Goal: Book appointment/travel/reservation

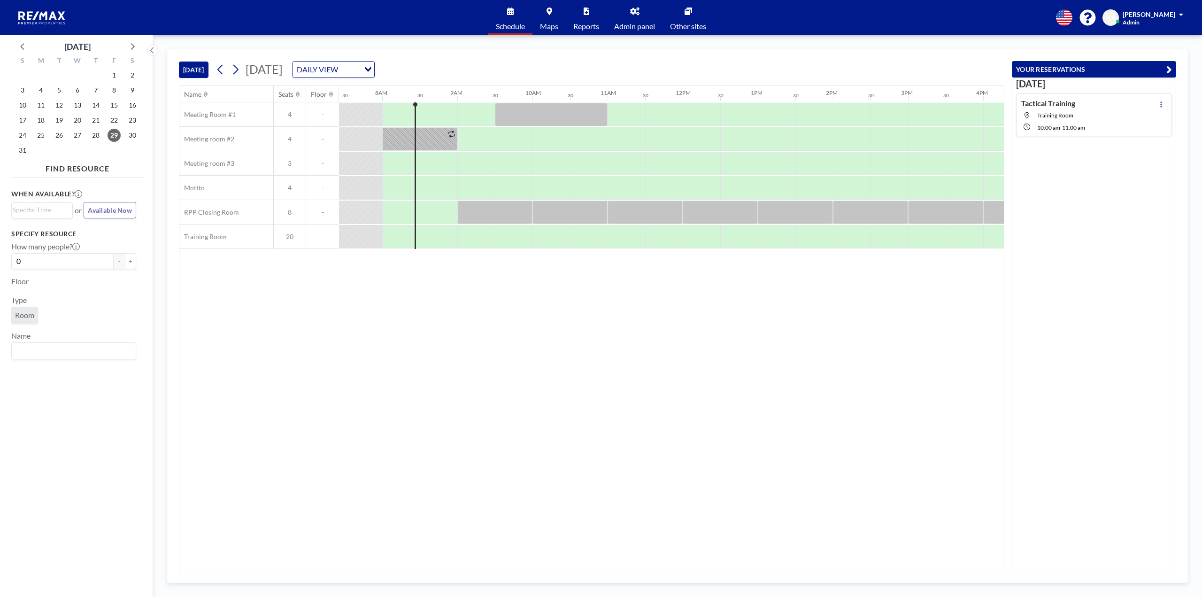
scroll to position [0, 563]
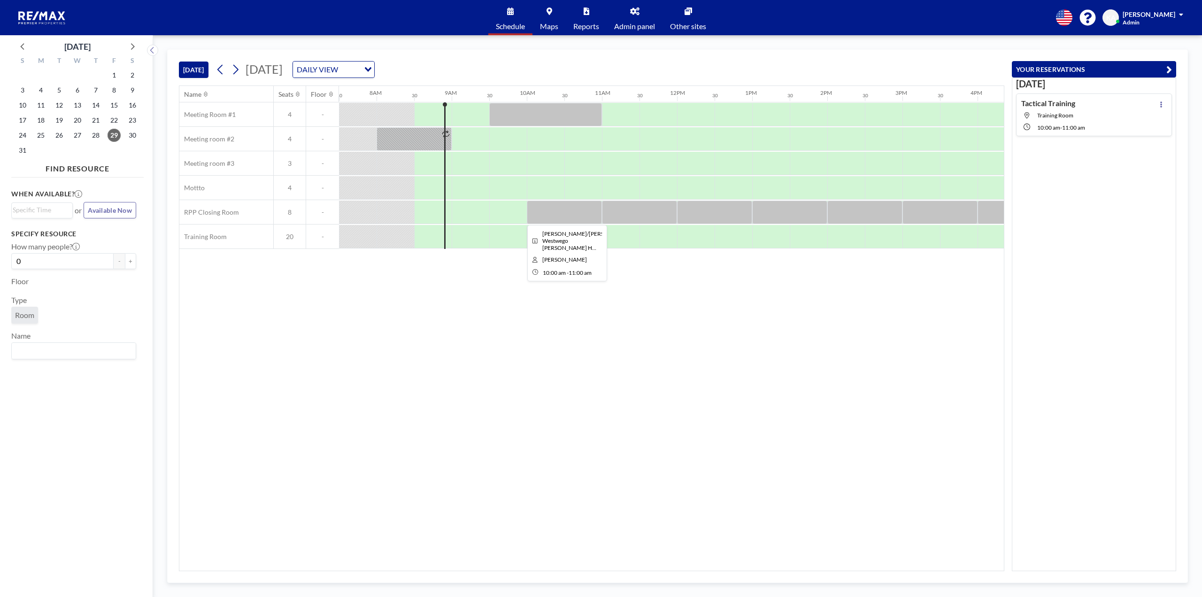
click at [565, 218] on div at bounding box center [564, 211] width 75 height 23
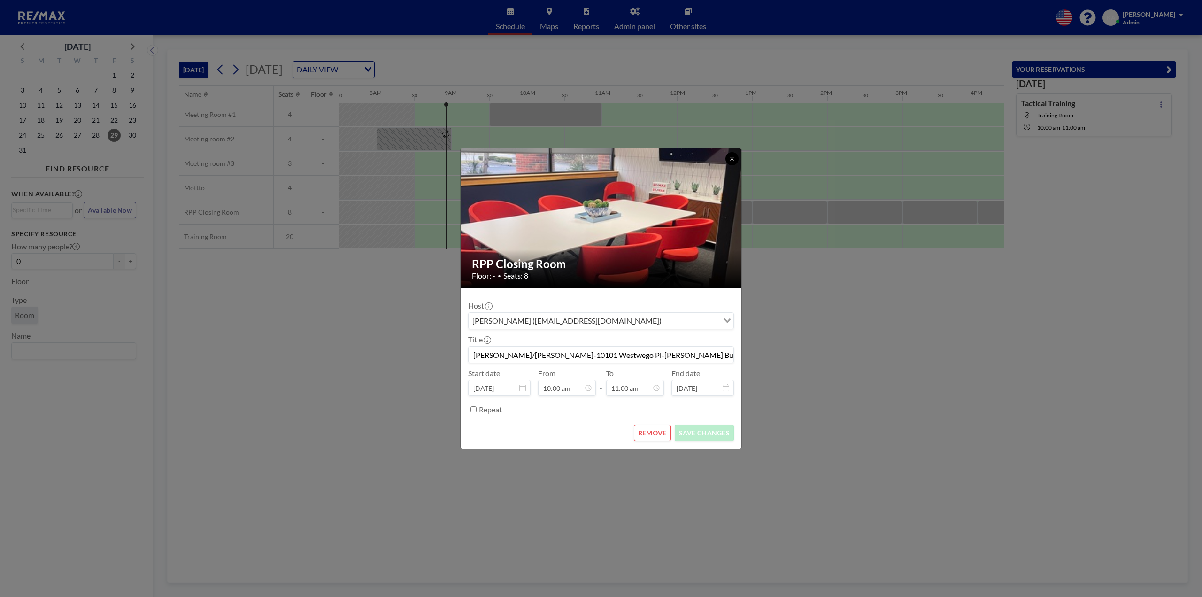
click at [733, 158] on icon at bounding box center [732, 159] width 6 height 6
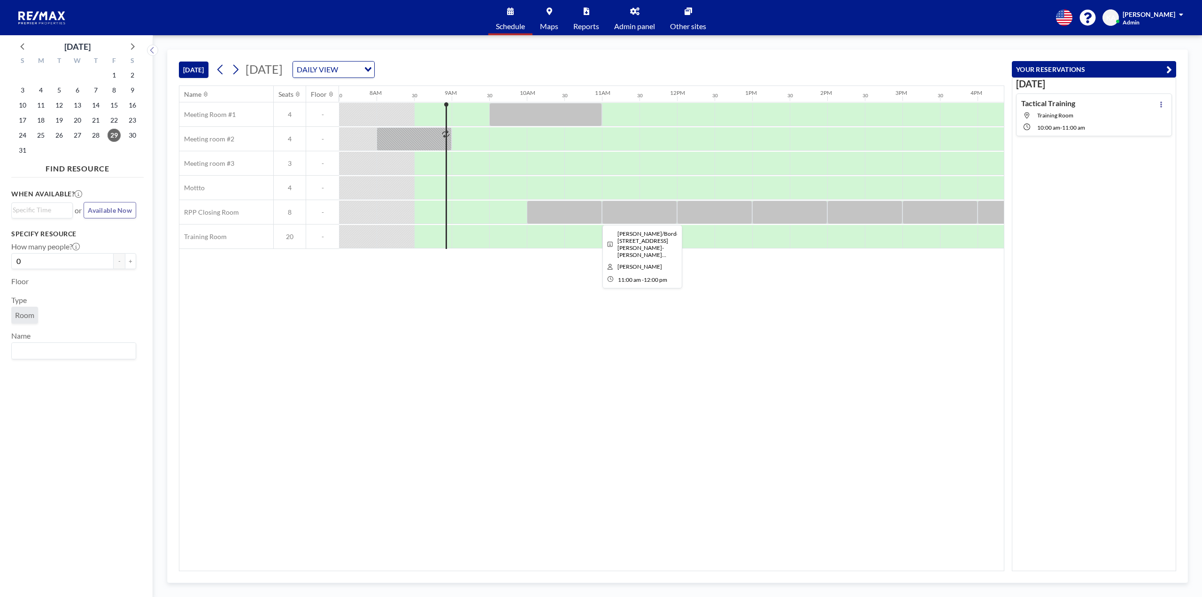
click at [621, 212] on div at bounding box center [639, 211] width 75 height 23
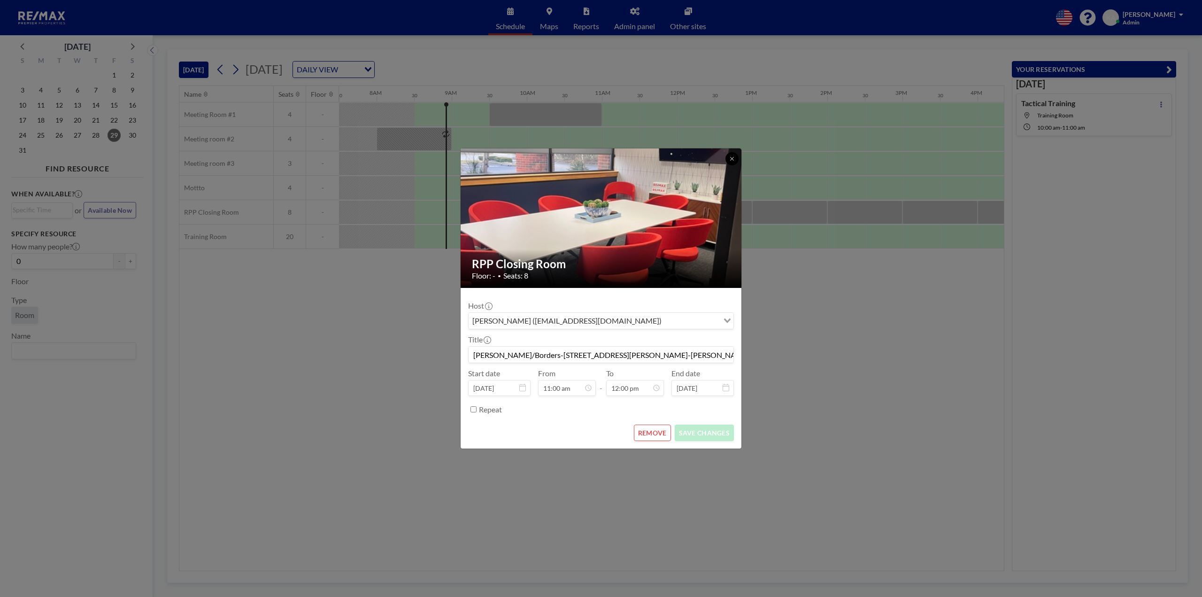
click at [729, 159] on icon at bounding box center [732, 159] width 6 height 6
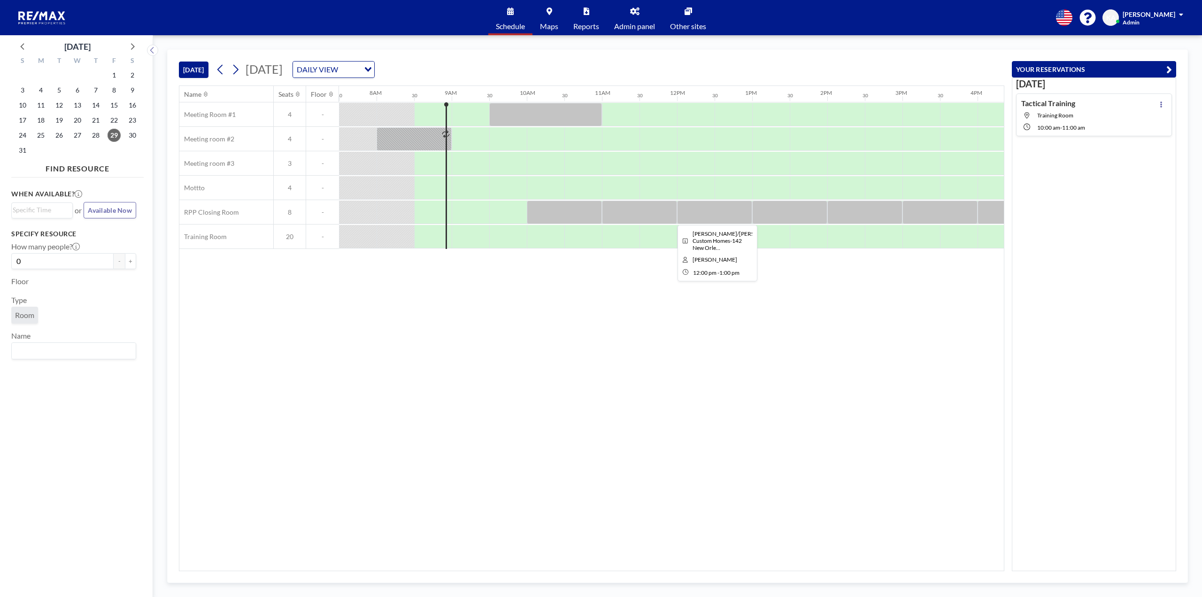
click at [721, 212] on div at bounding box center [714, 211] width 75 height 23
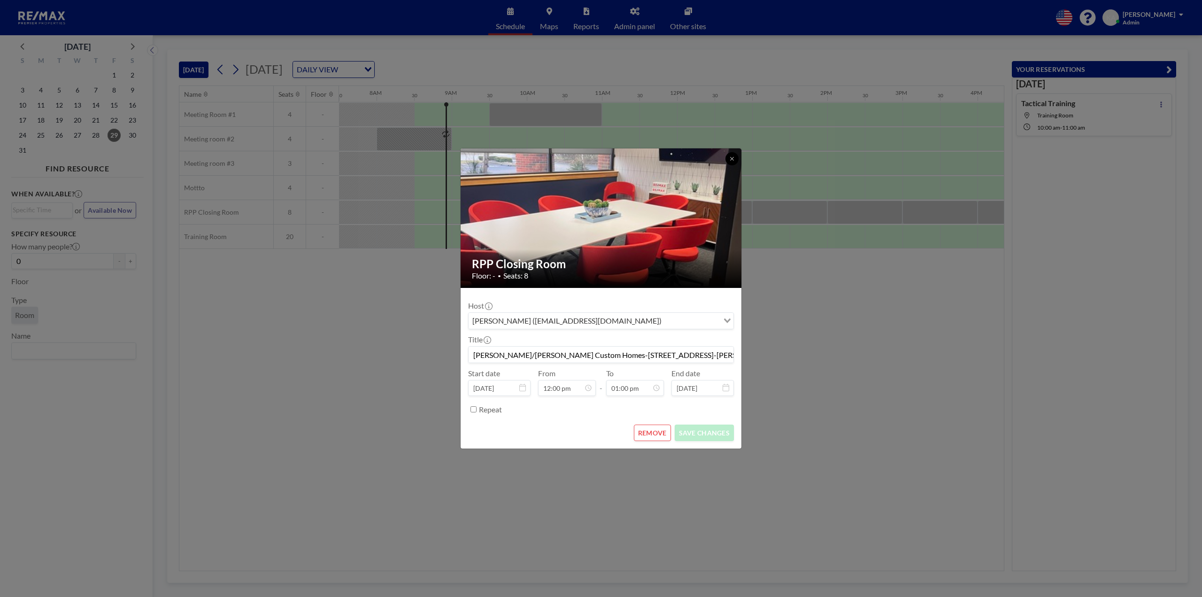
click at [730, 155] on button at bounding box center [731, 158] width 13 height 13
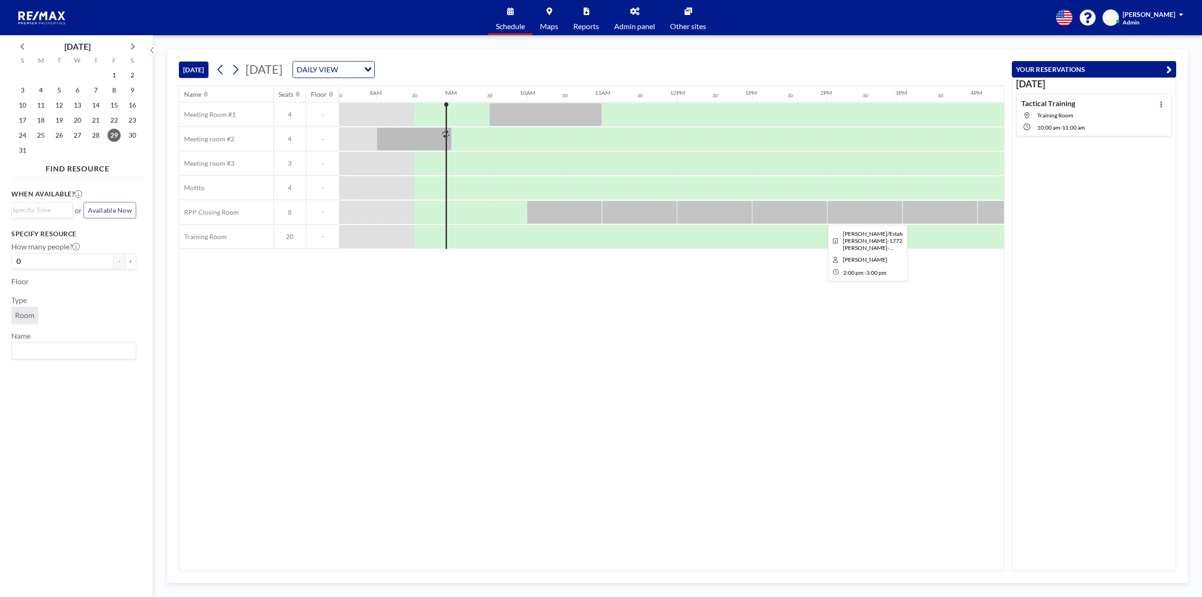
click at [857, 213] on div at bounding box center [864, 211] width 75 height 23
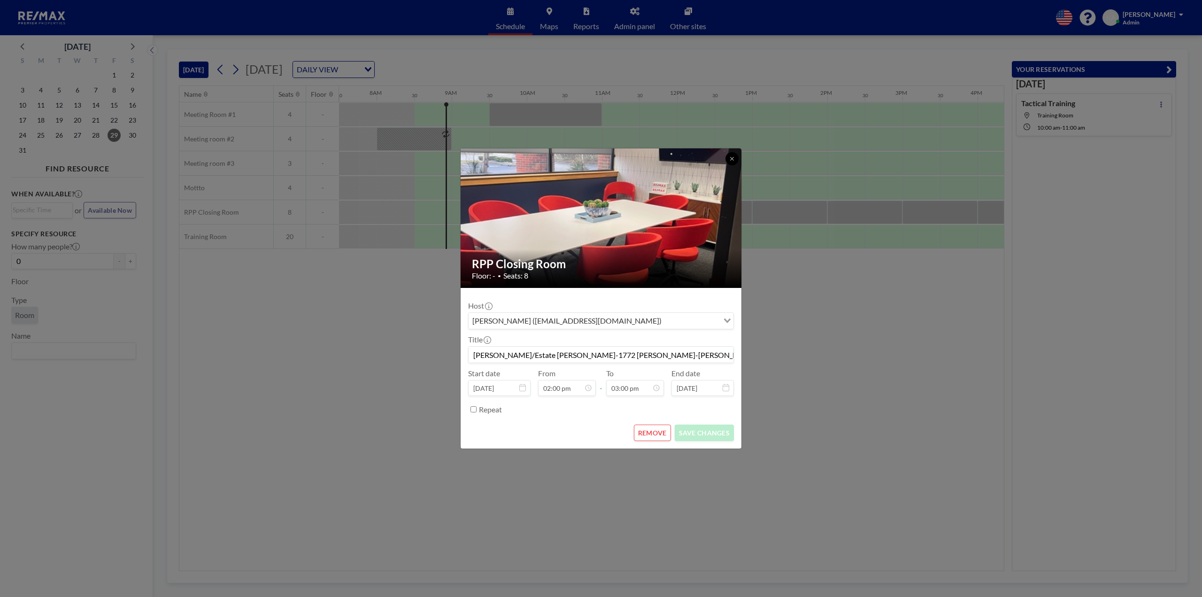
click at [731, 157] on icon at bounding box center [732, 159] width 6 height 6
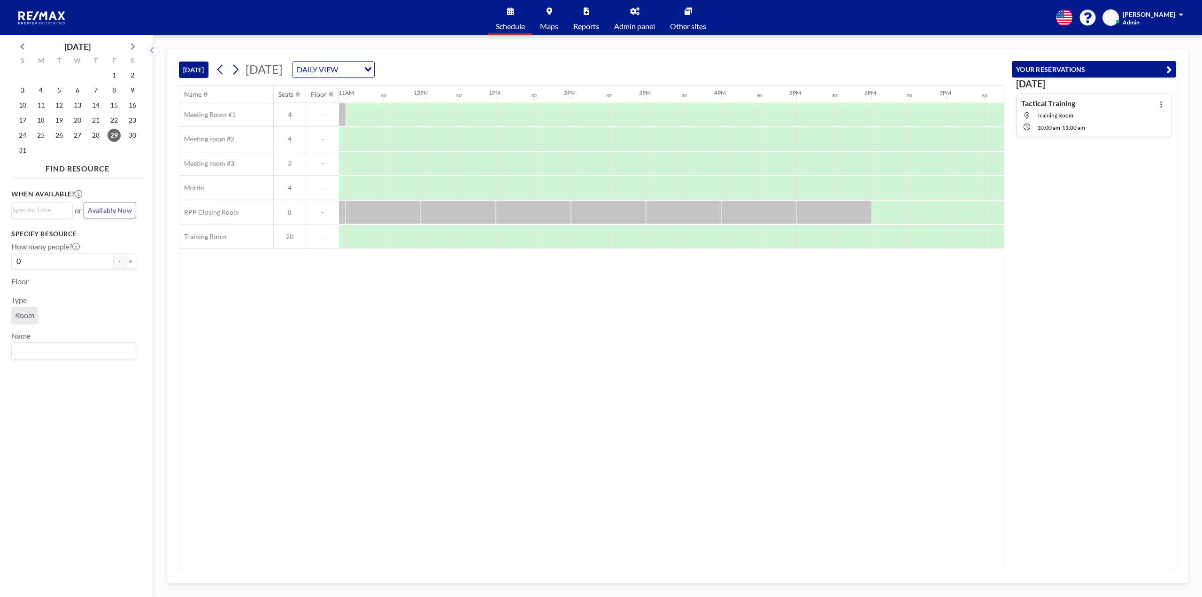
scroll to position [0, 878]
click at [611, 219] on div at bounding box center [625, 211] width 75 height 23
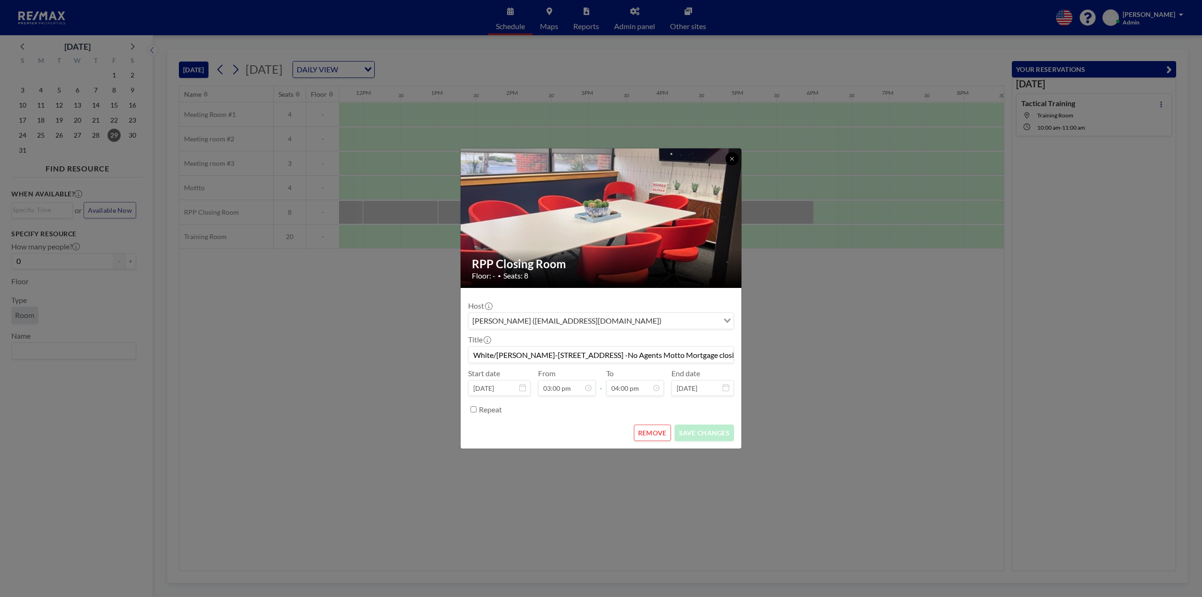
click at [731, 161] on icon at bounding box center [732, 159] width 6 height 6
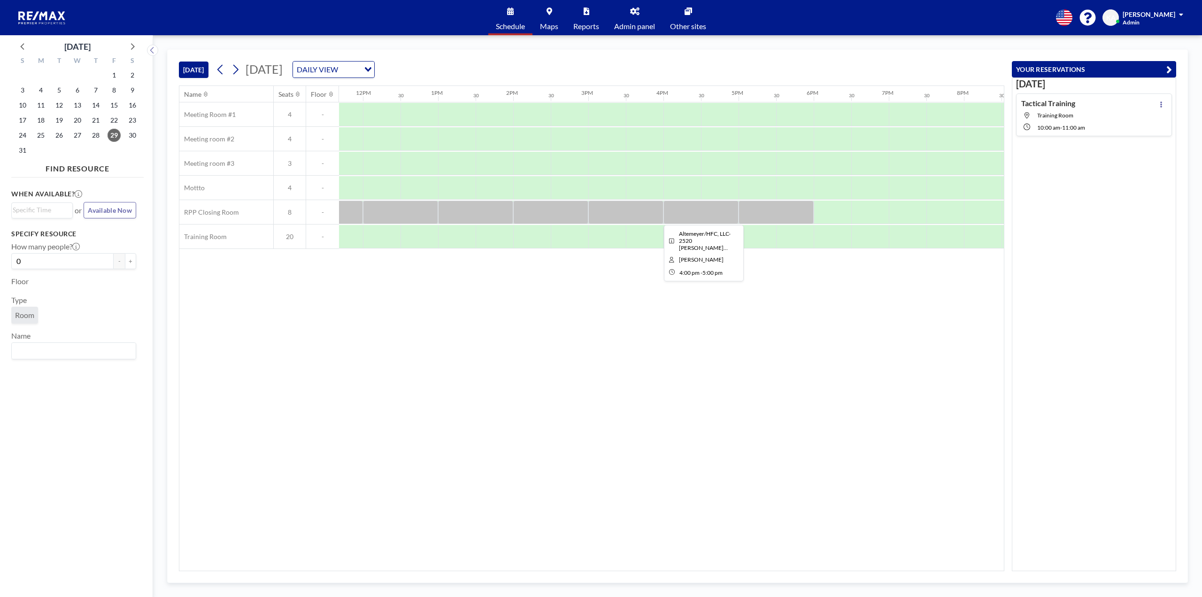
click at [708, 219] on div at bounding box center [700, 211] width 75 height 23
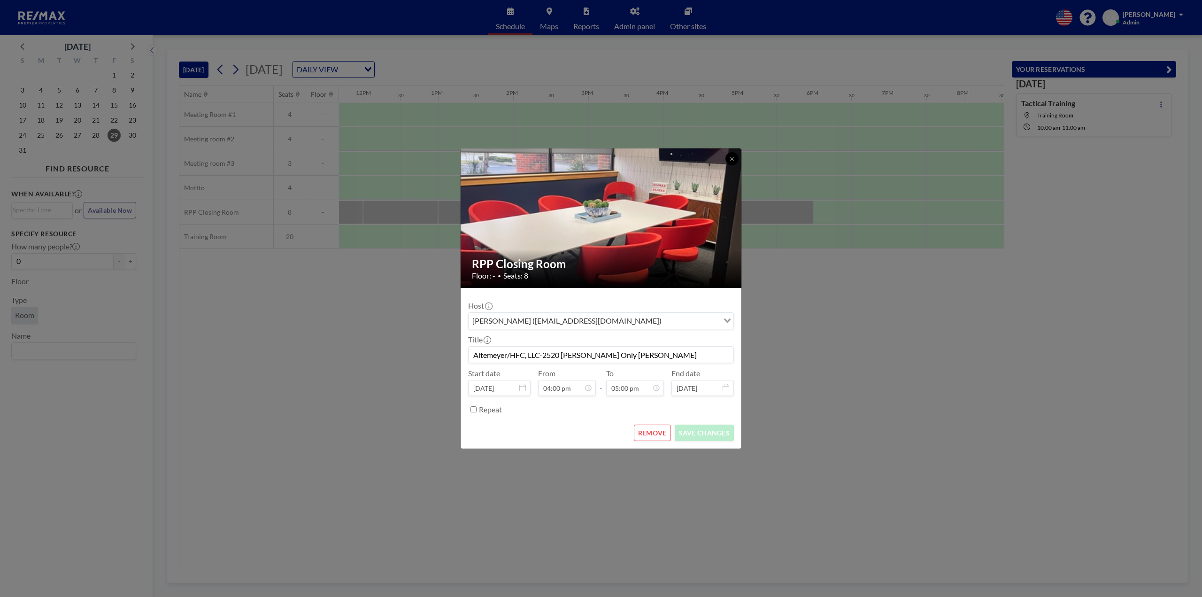
click at [728, 161] on button at bounding box center [731, 158] width 13 height 13
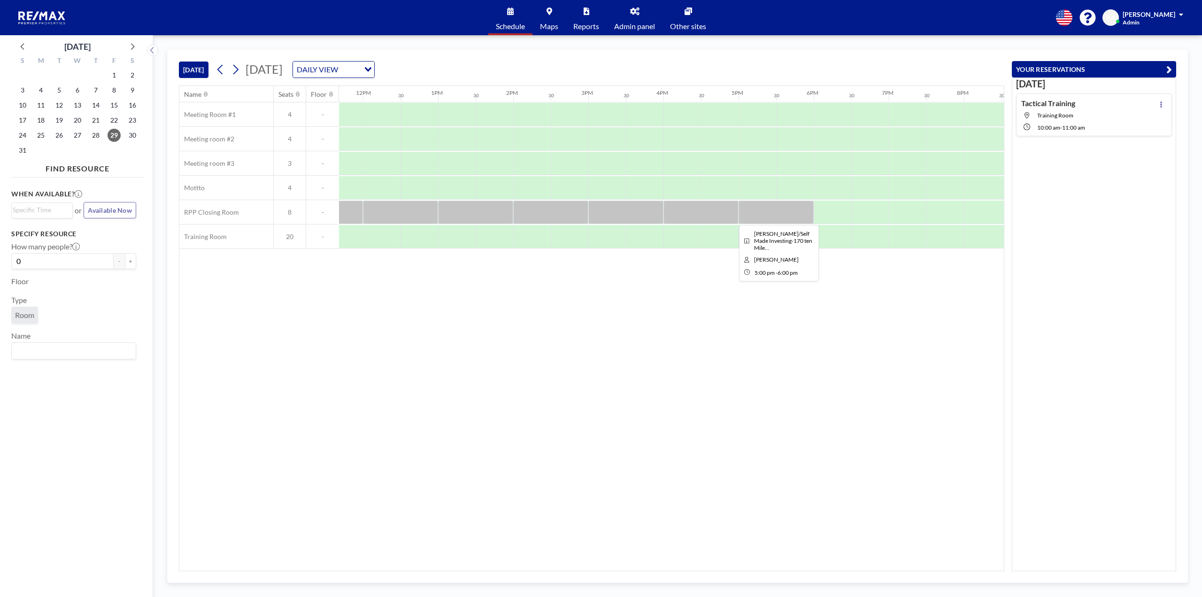
click at [758, 209] on div at bounding box center [776, 211] width 75 height 23
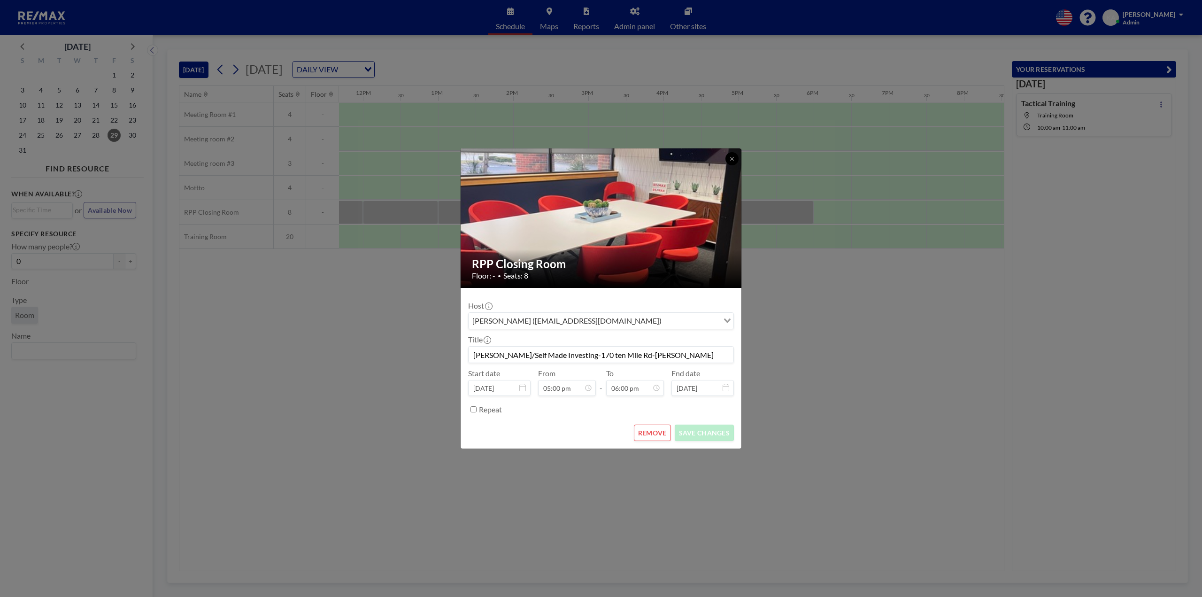
click at [733, 160] on icon at bounding box center [732, 159] width 6 height 6
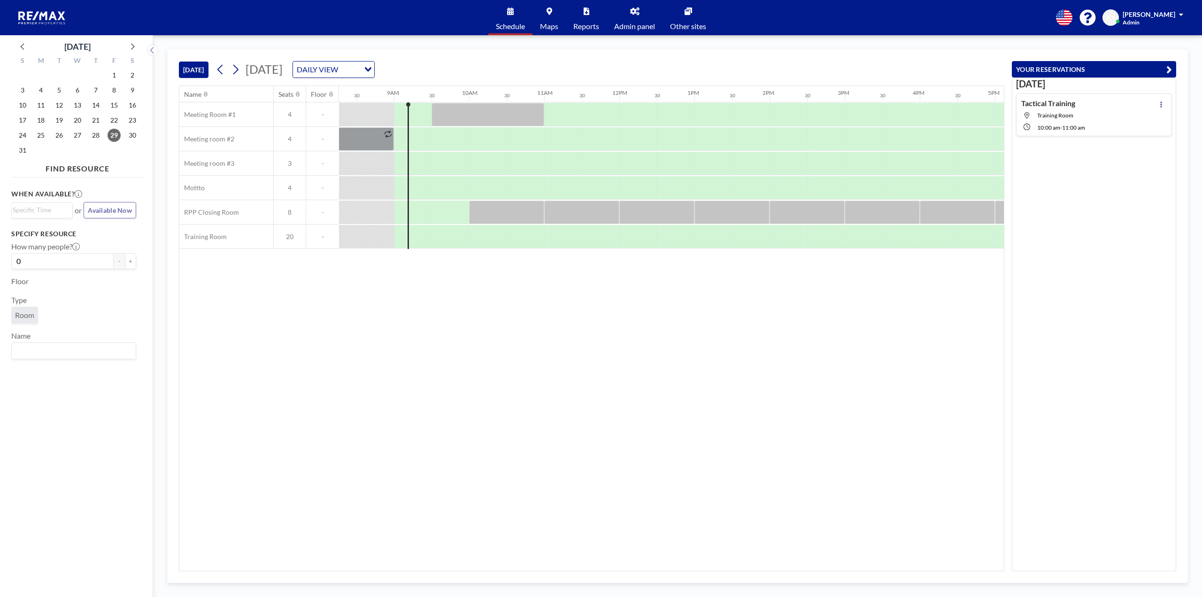
scroll to position [0, 627]
click at [490, 208] on div at bounding box center [500, 211] width 75 height 23
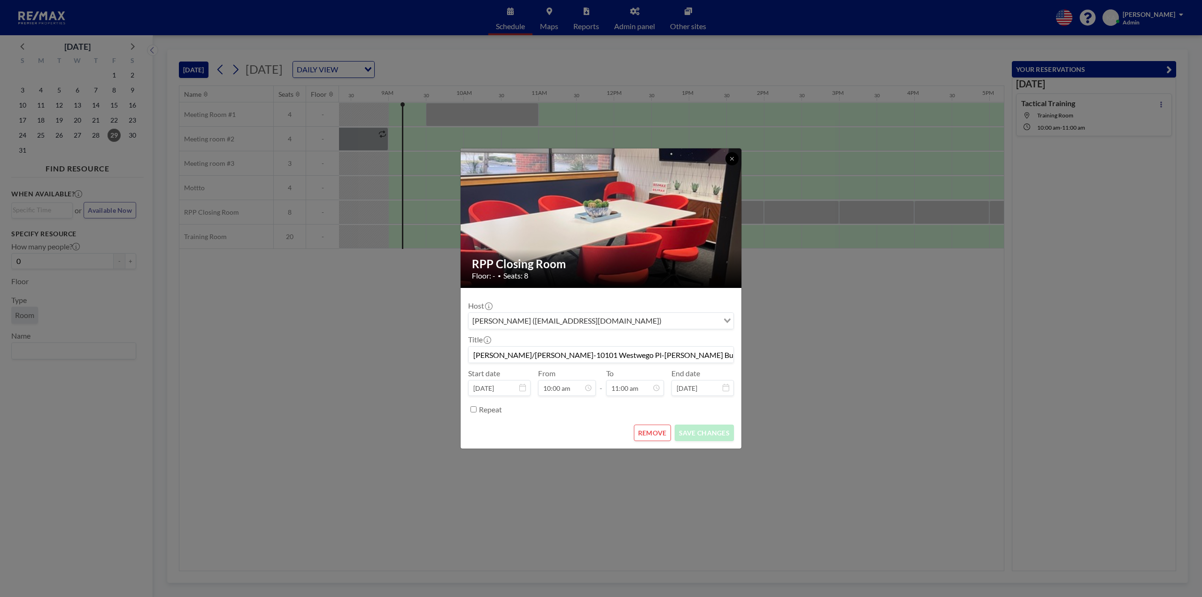
click at [731, 160] on icon at bounding box center [732, 159] width 6 height 6
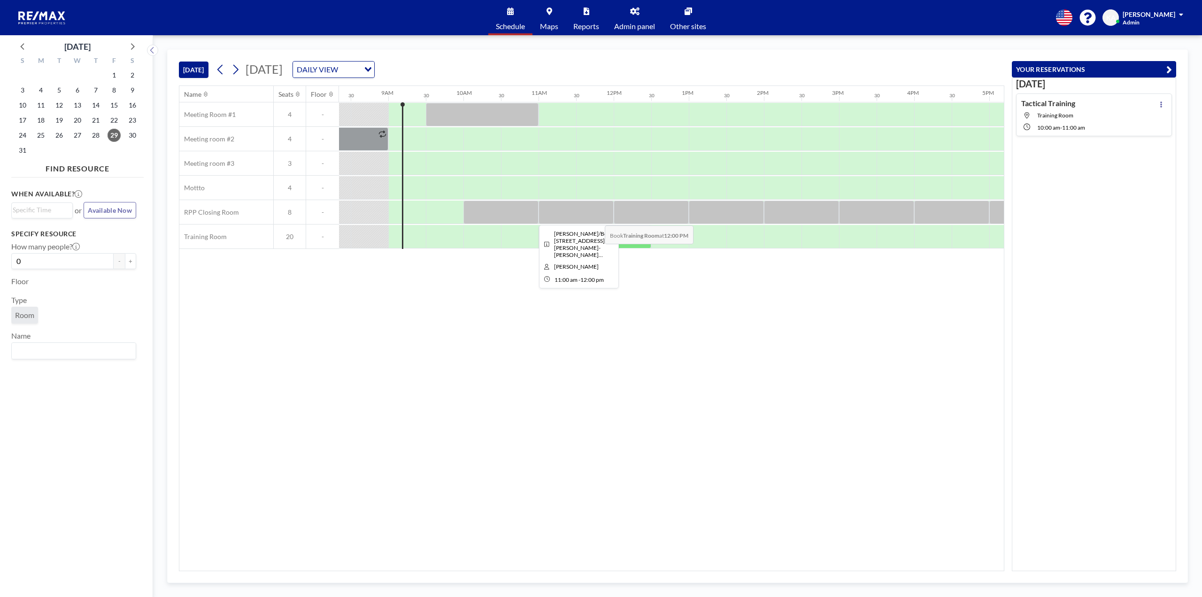
click at [594, 218] on div at bounding box center [576, 211] width 75 height 23
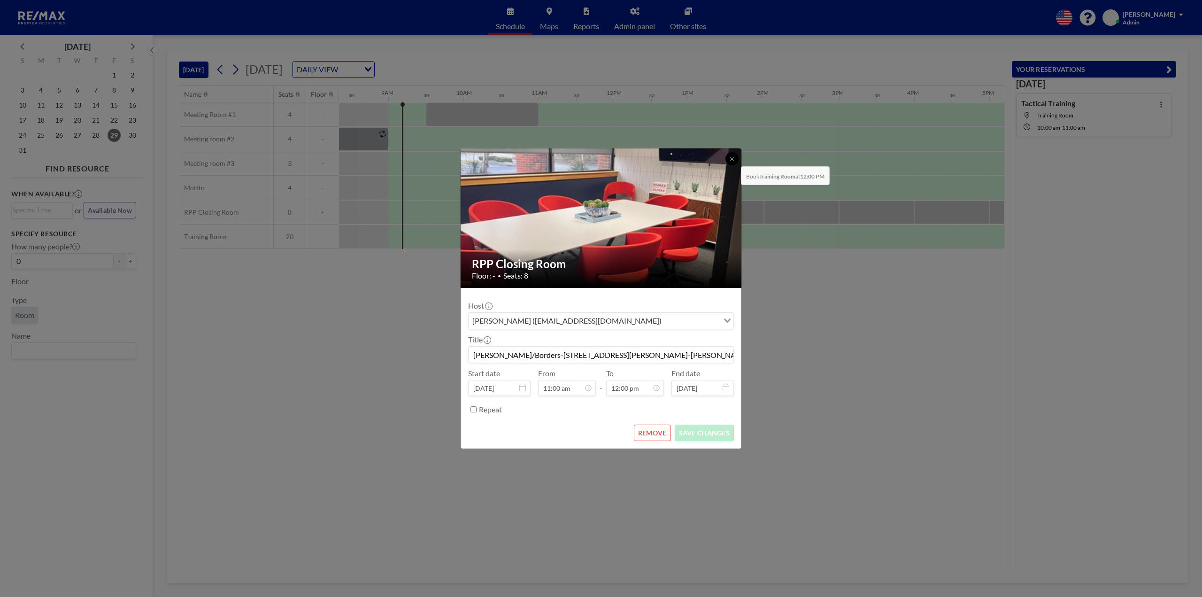
click at [733, 159] on icon at bounding box center [732, 159] width 6 height 6
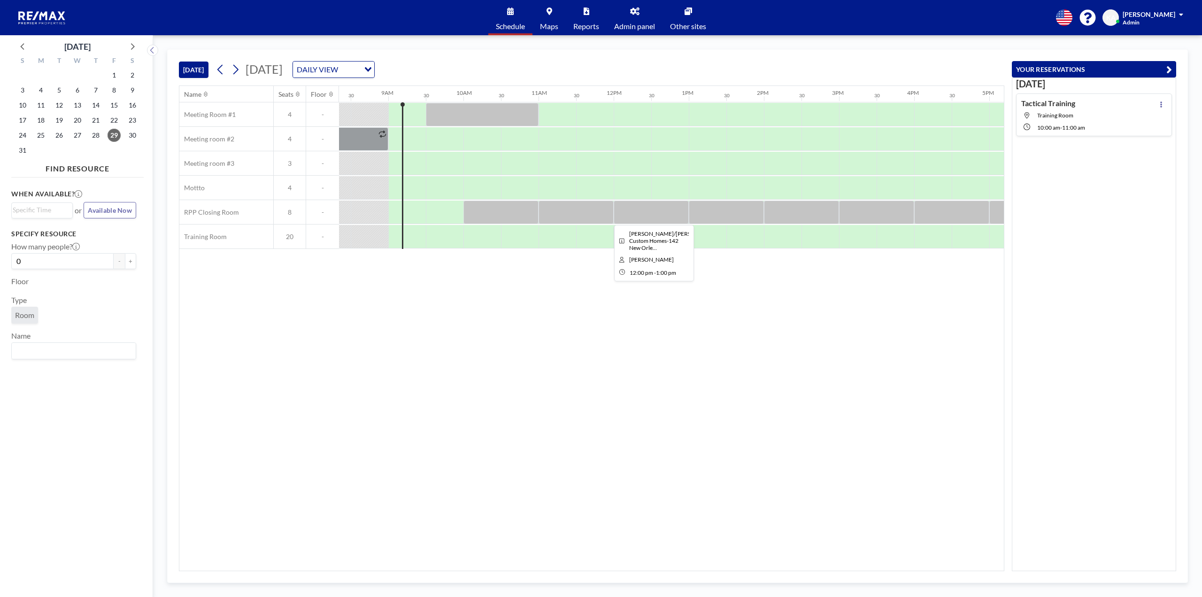
click at [664, 215] on div at bounding box center [651, 211] width 75 height 23
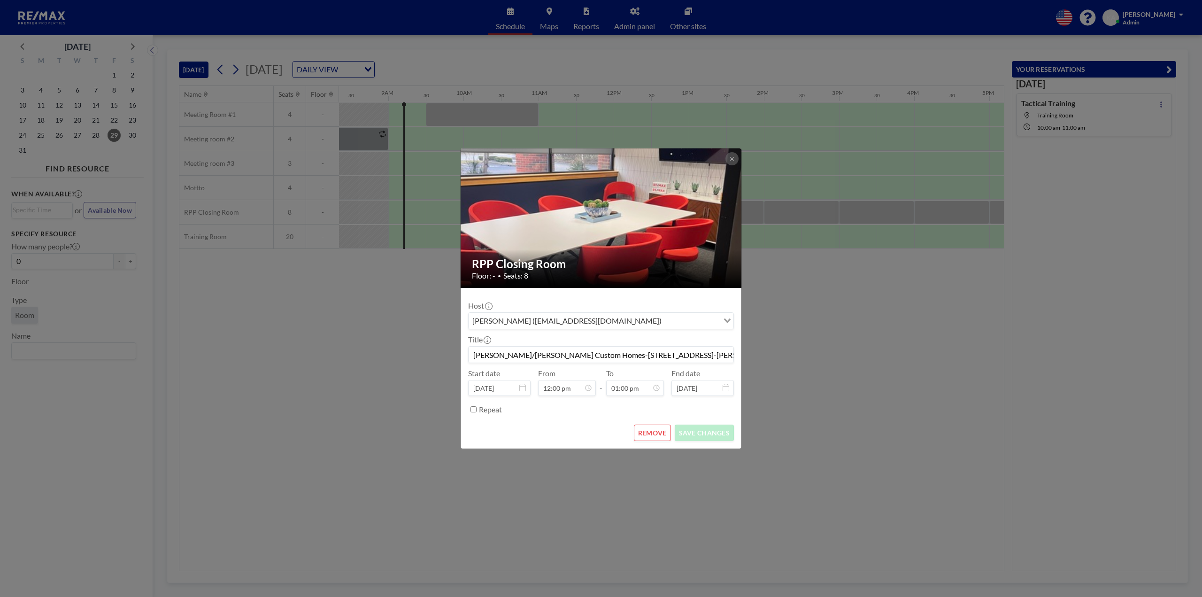
scroll to position [434, 0]
click at [732, 160] on icon at bounding box center [732, 159] width 6 height 6
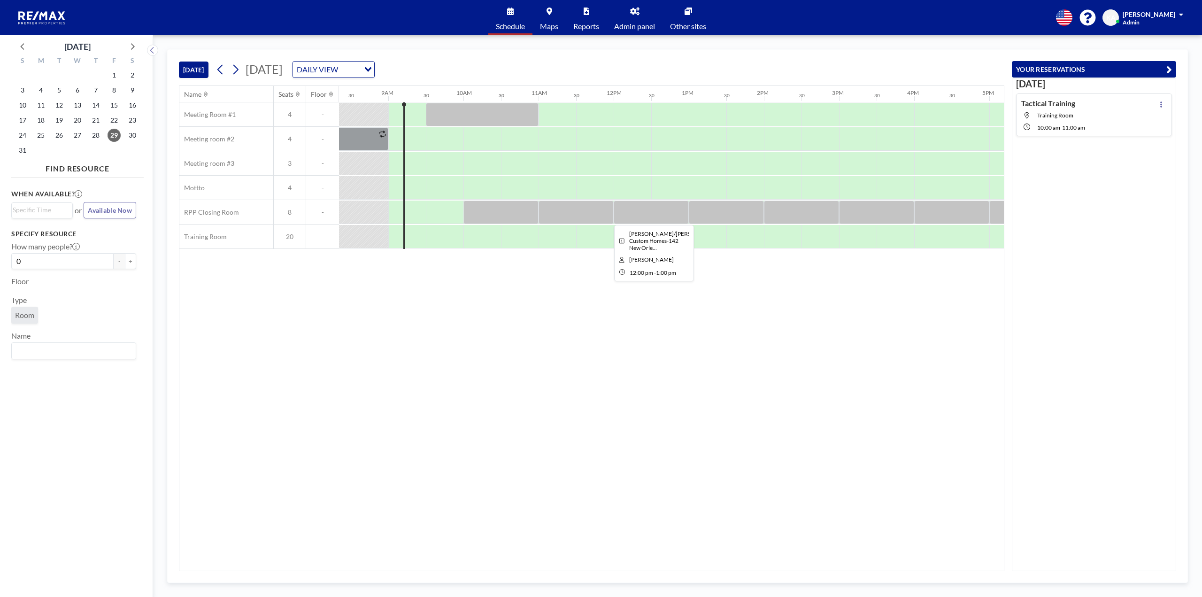
click at [647, 208] on div at bounding box center [651, 211] width 75 height 23
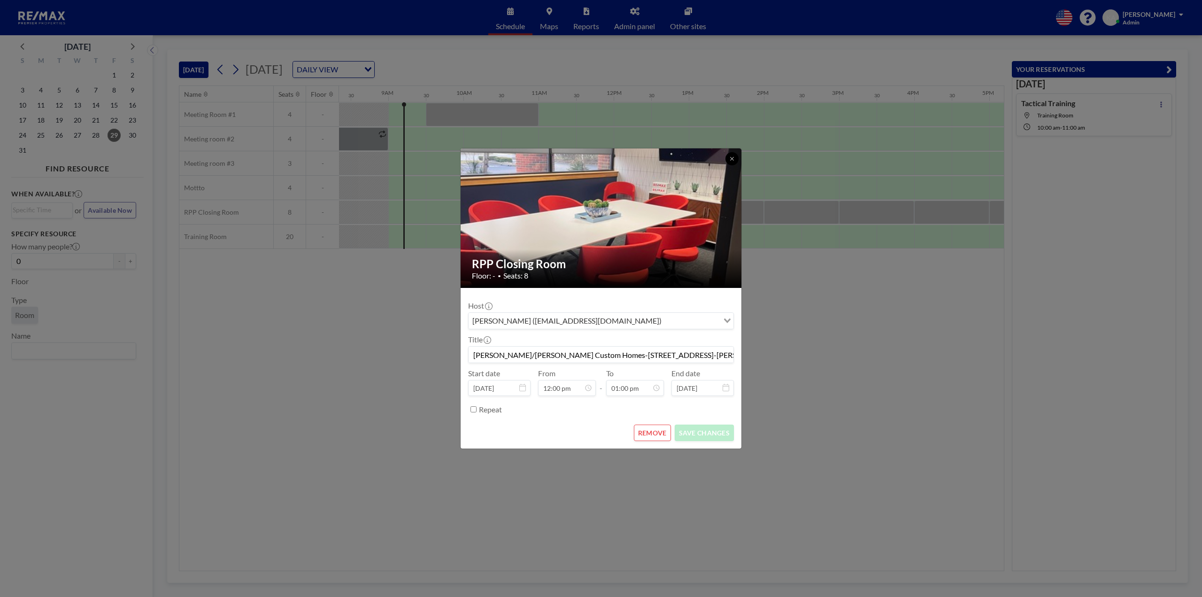
click at [730, 157] on icon at bounding box center [732, 159] width 6 height 6
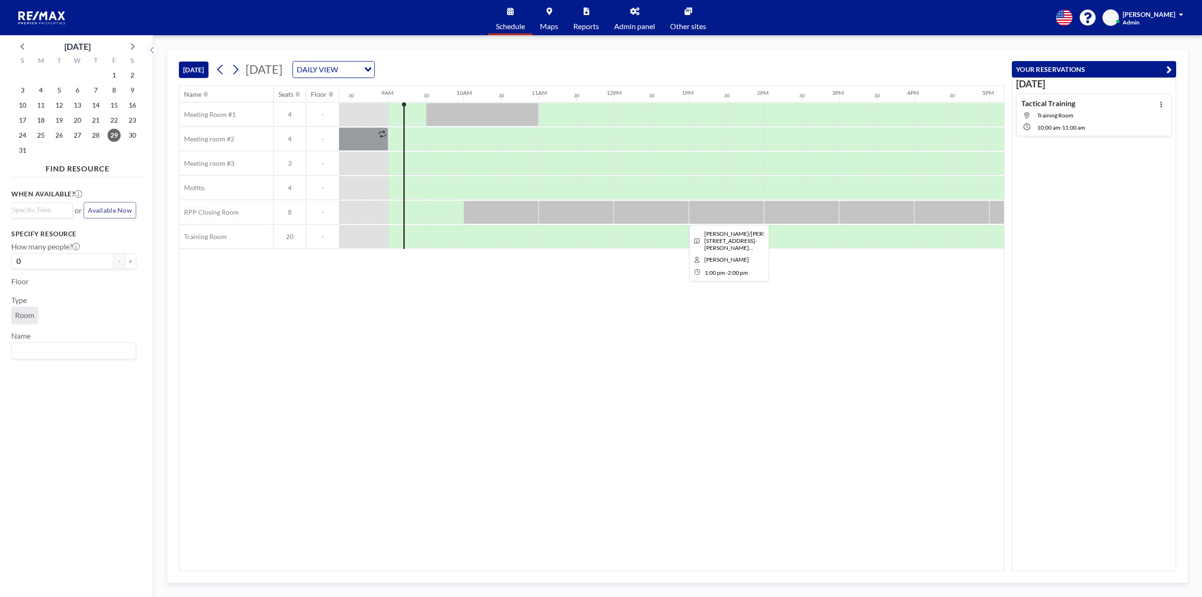
click at [729, 208] on div at bounding box center [726, 211] width 75 height 23
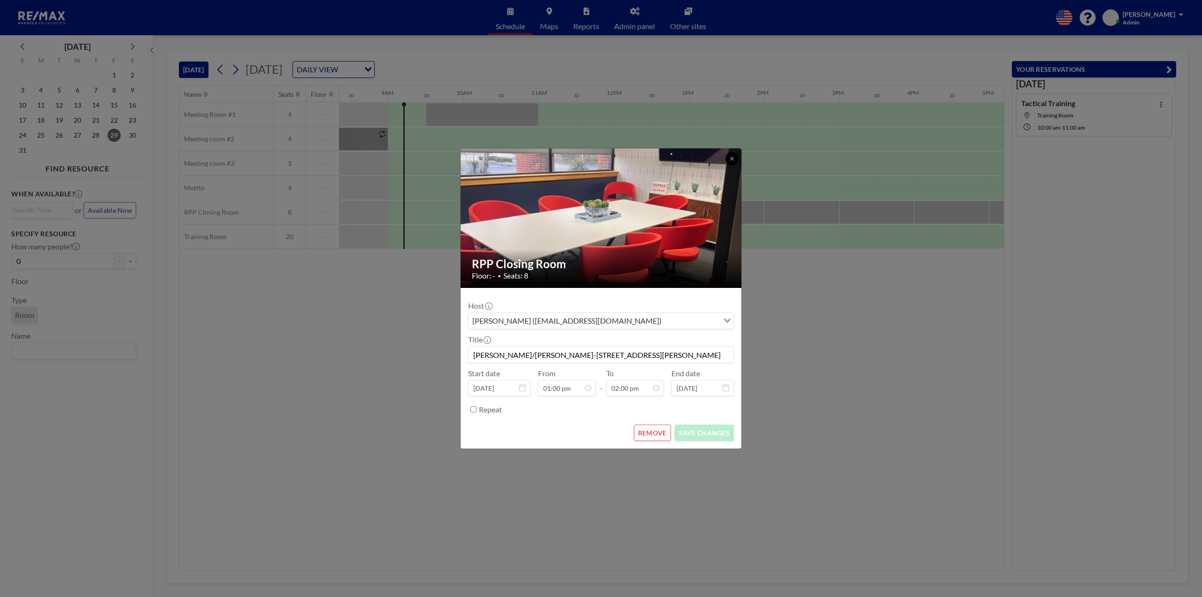
click at [731, 162] on button at bounding box center [731, 158] width 13 height 13
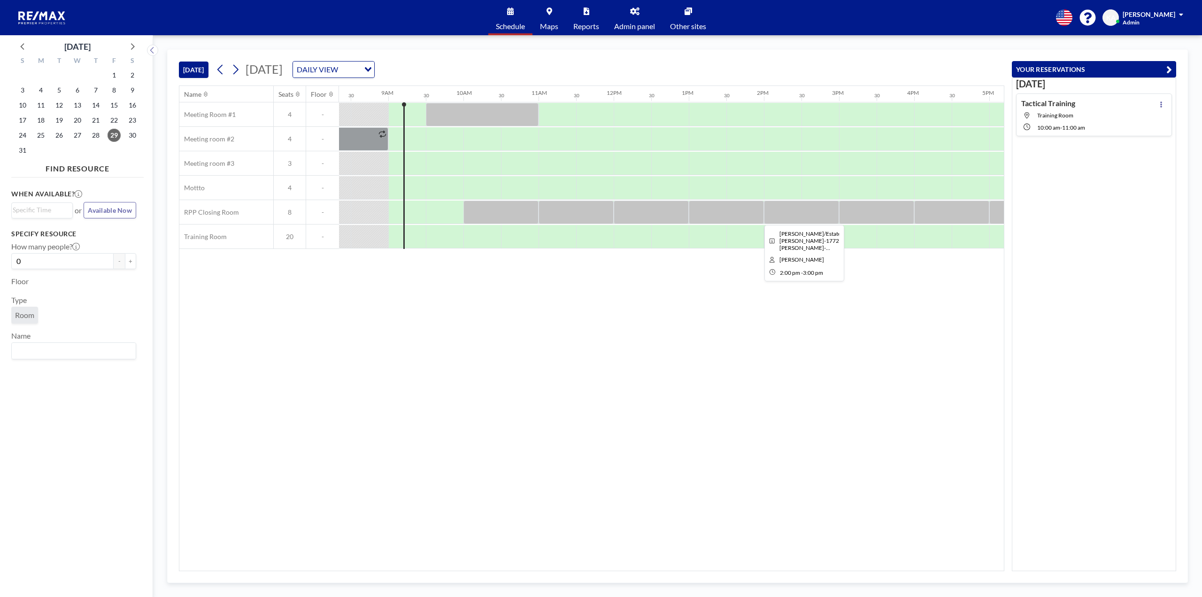
click at [774, 208] on div at bounding box center [801, 211] width 75 height 23
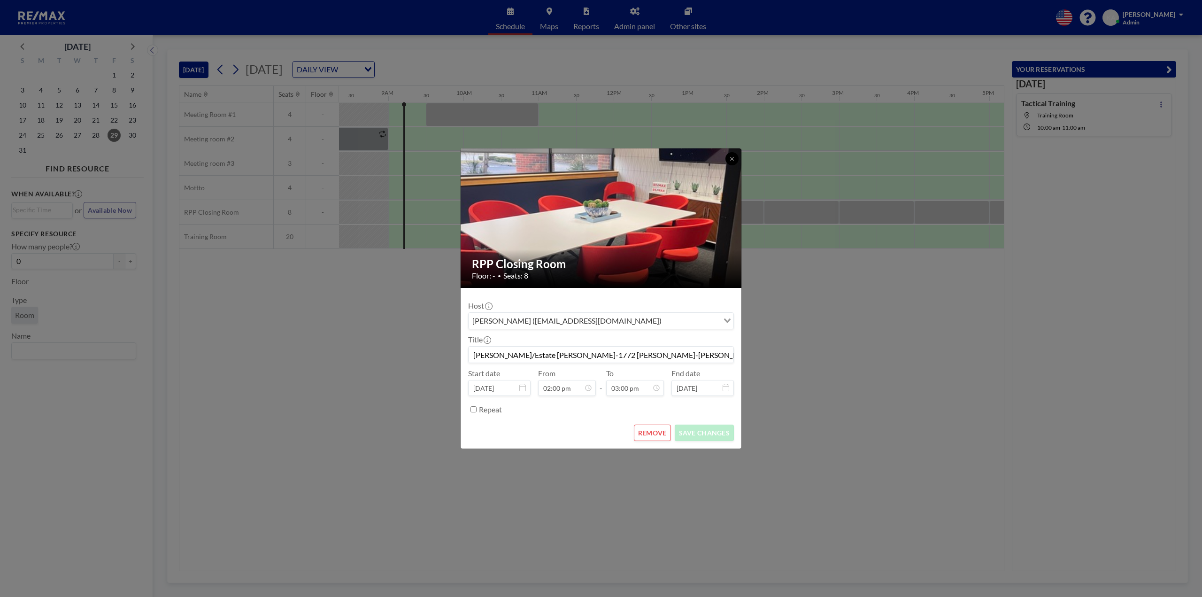
click at [730, 162] on button at bounding box center [731, 158] width 13 height 13
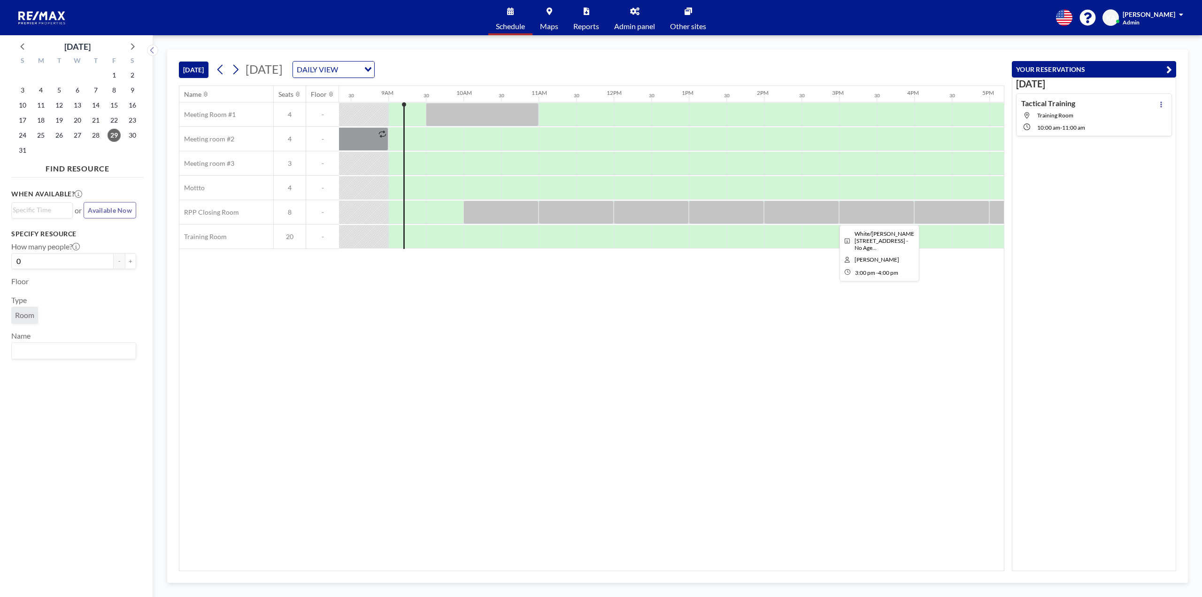
click at [899, 213] on div at bounding box center [876, 211] width 75 height 23
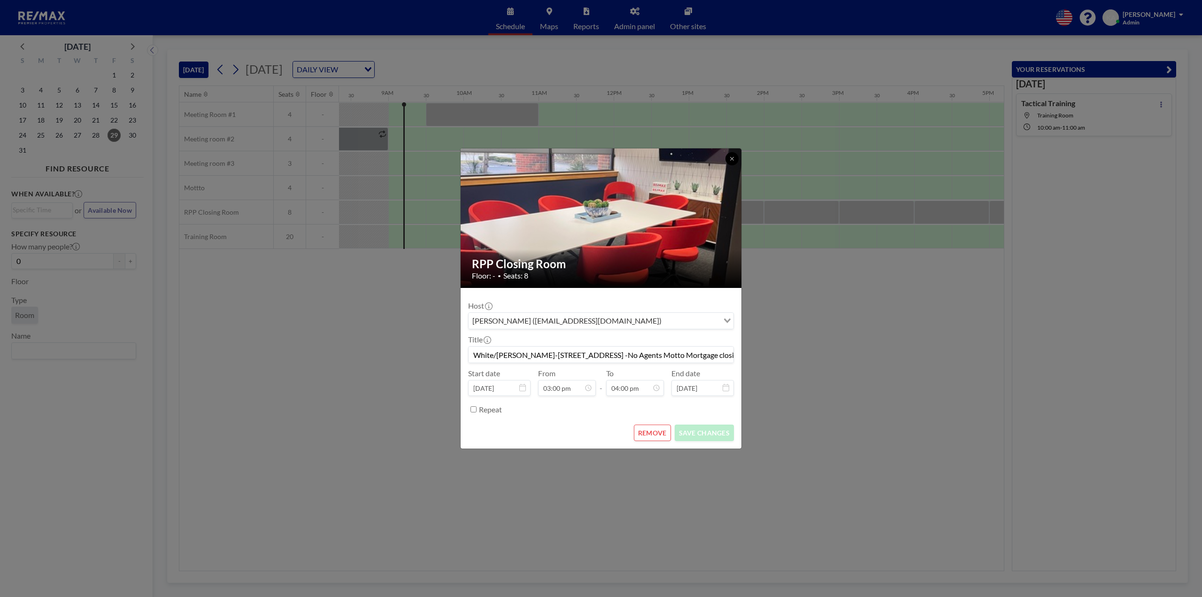
click at [732, 158] on icon at bounding box center [731, 158] width 3 height 3
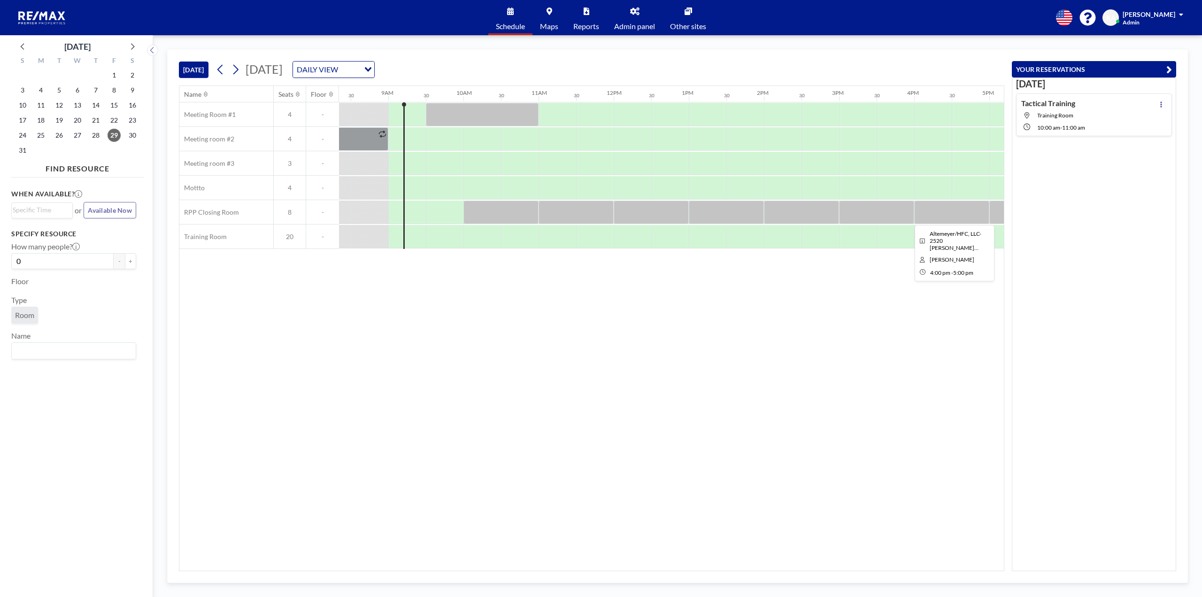
click at [929, 214] on div at bounding box center [951, 211] width 75 height 23
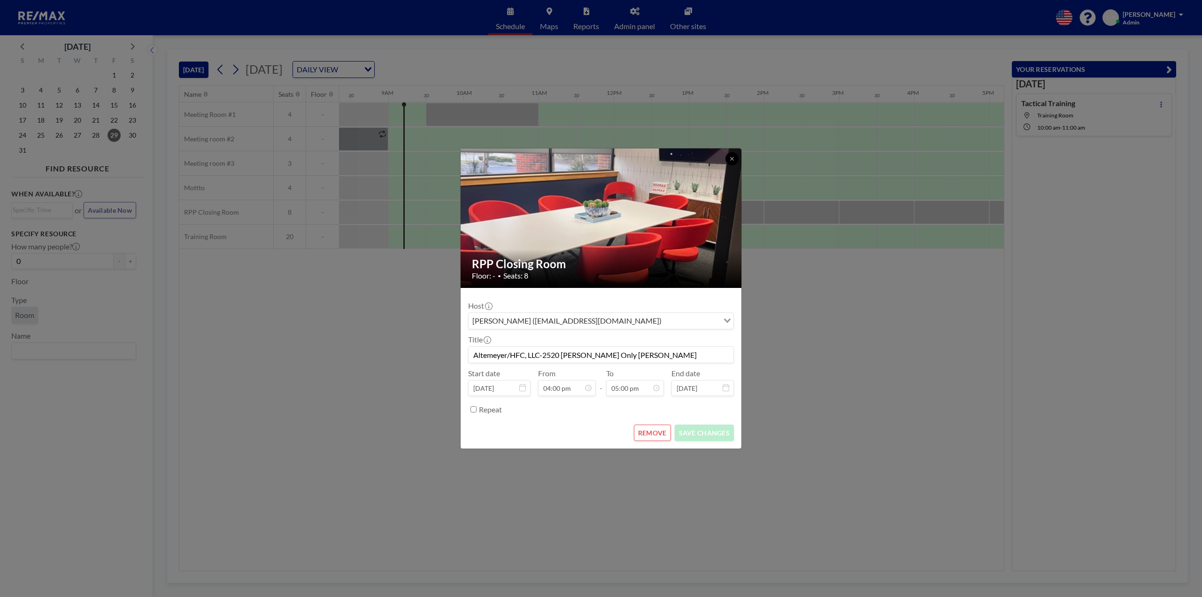
click at [731, 157] on icon at bounding box center [732, 159] width 6 height 6
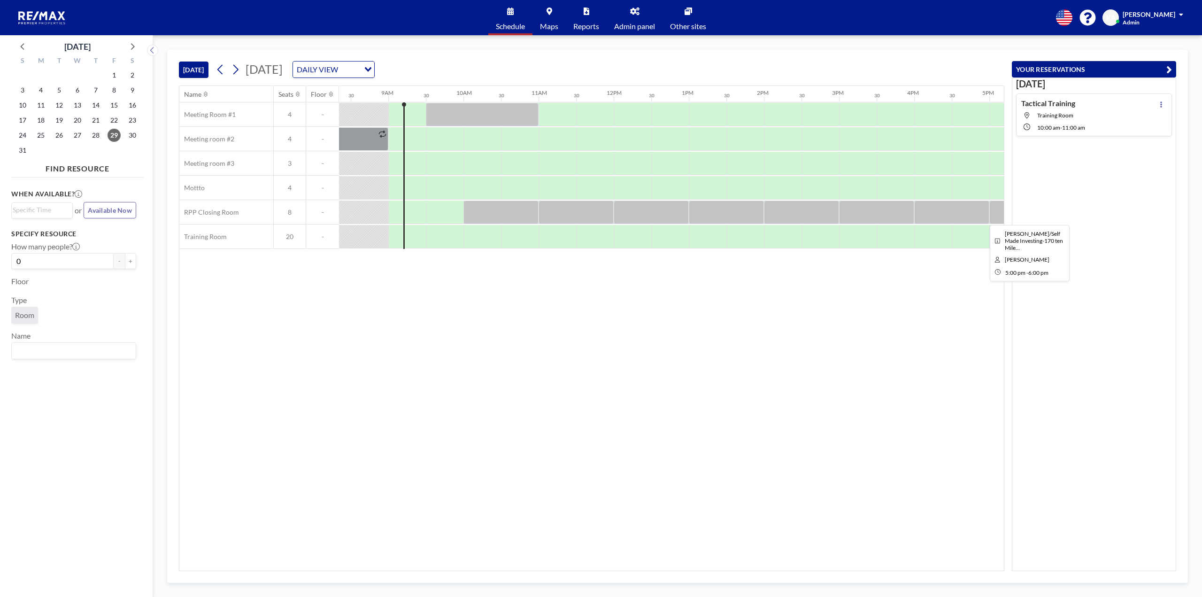
click at [1000, 211] on div at bounding box center [1026, 211] width 75 height 23
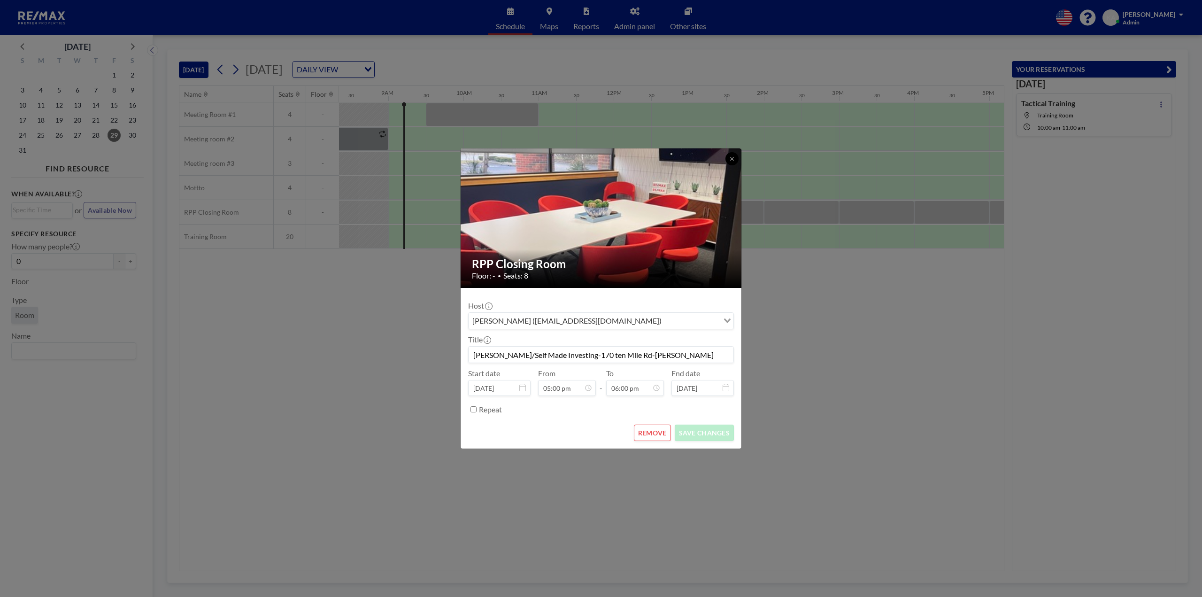
click at [733, 158] on icon at bounding box center [732, 159] width 6 height 6
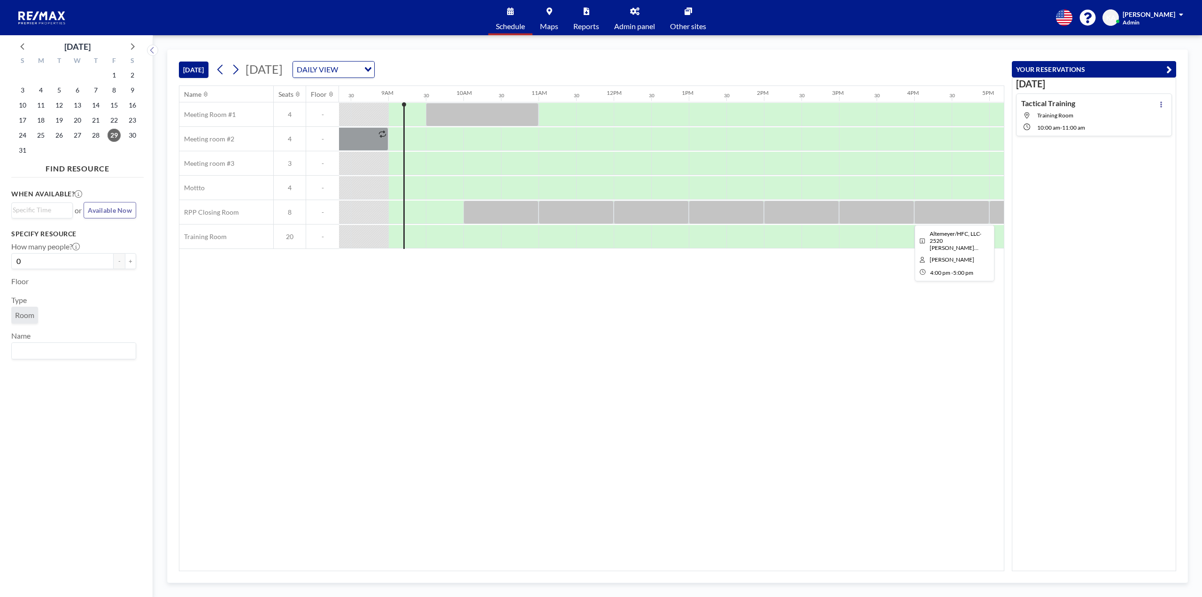
click at [921, 211] on div at bounding box center [951, 211] width 75 height 23
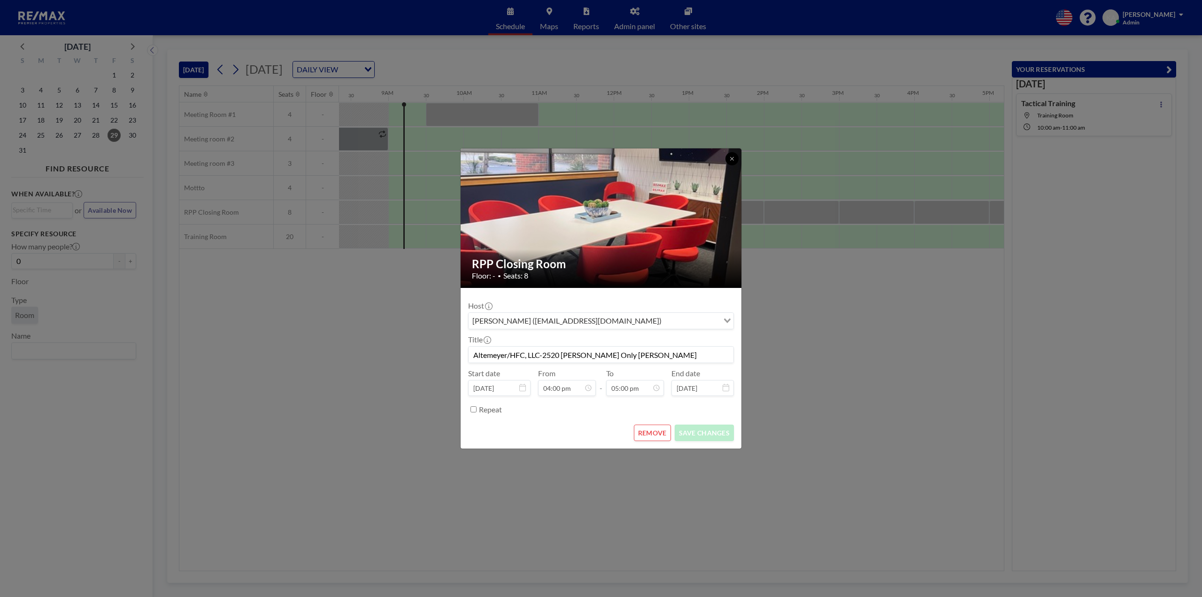
click at [732, 158] on icon at bounding box center [732, 159] width 6 height 6
